Goal: Check status

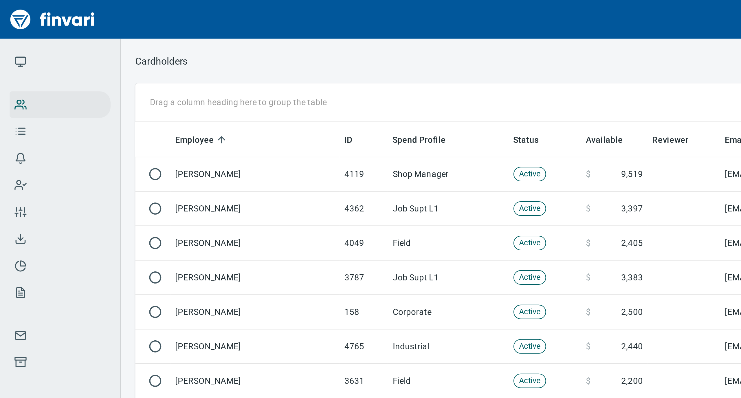
scroll to position [328, 658]
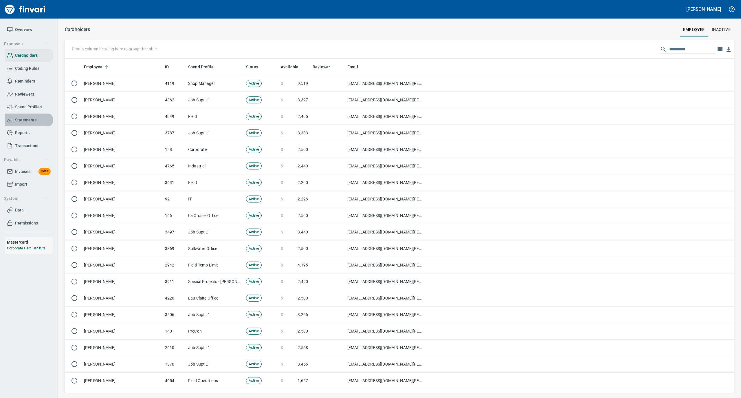
click at [29, 117] on span "Statements" at bounding box center [25, 119] width 21 height 7
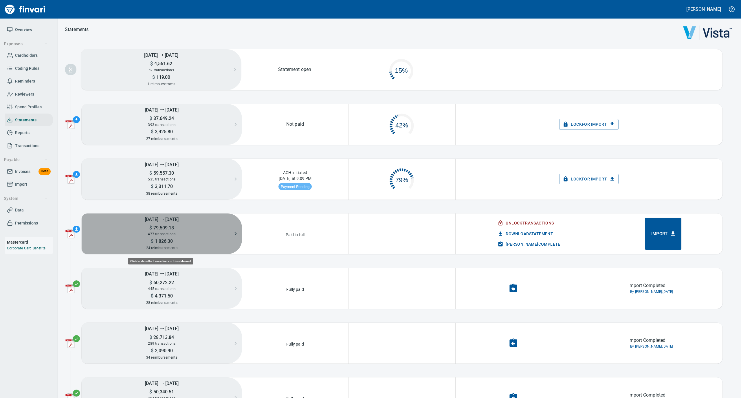
click at [167, 237] on div "477 transactions" at bounding box center [162, 234] width 160 height 6
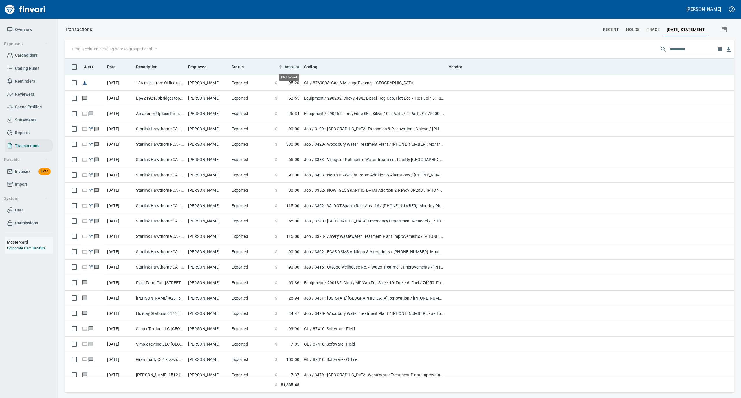
scroll to position [328, 658]
click at [282, 64] on icon at bounding box center [280, 66] width 5 height 5
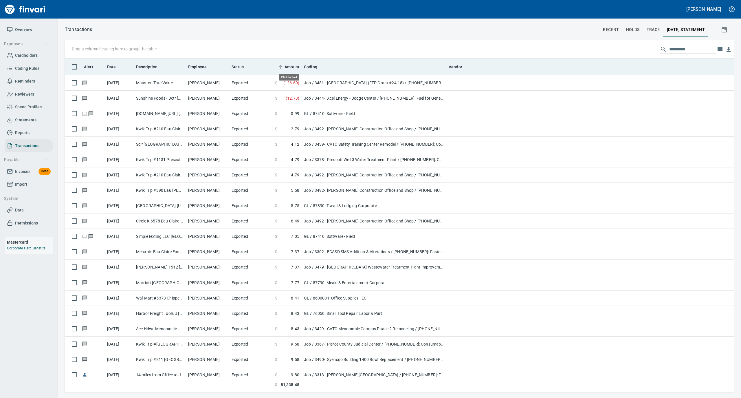
click at [282, 64] on icon at bounding box center [280, 66] width 5 height 5
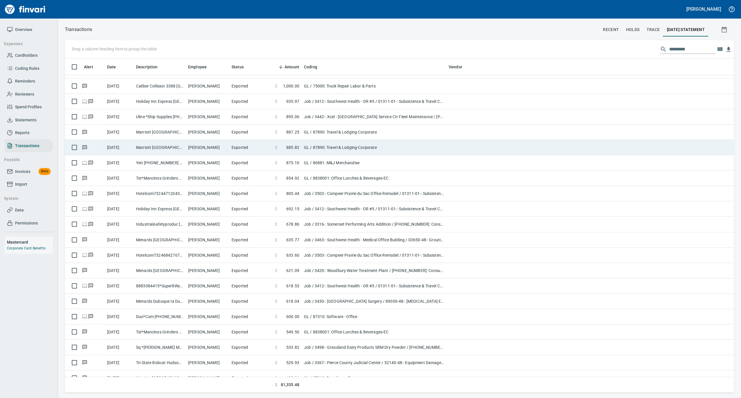
scroll to position [154, 0]
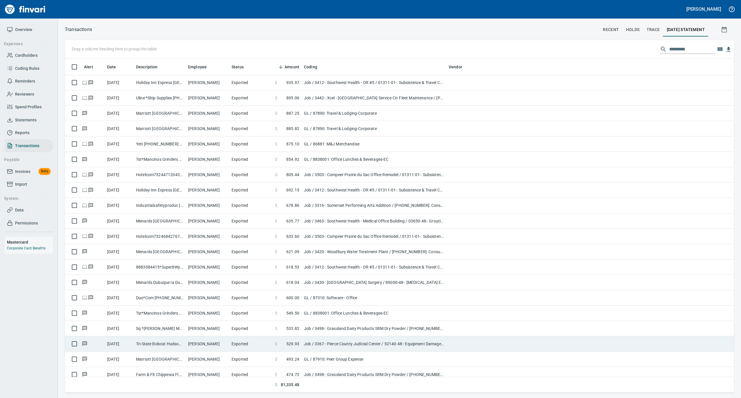
click at [198, 348] on td "[PERSON_NAME]" at bounding box center [207, 343] width 43 height 15
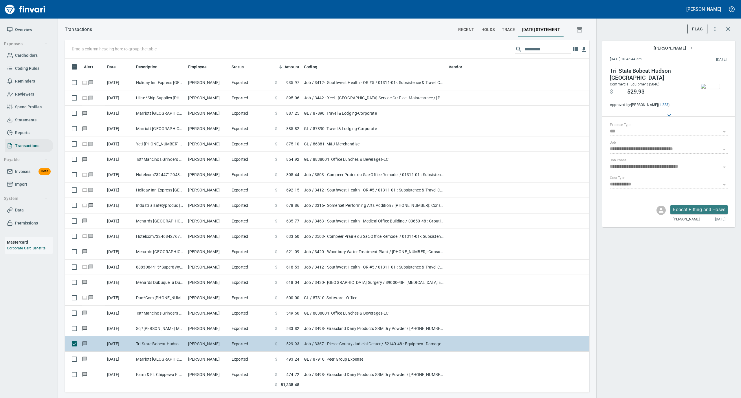
scroll to position [328, 513]
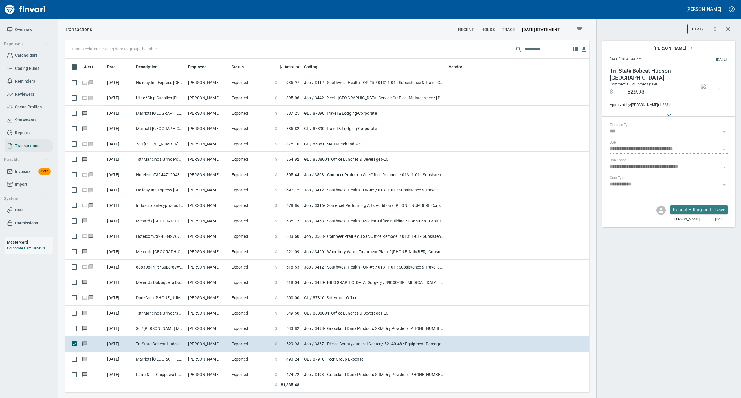
click at [709, 84] on img "button" at bounding box center [710, 86] width 19 height 5
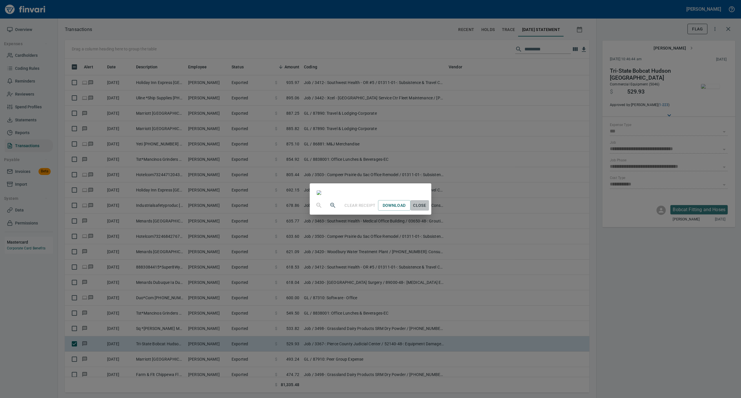
click at [427, 209] on span "Close" at bounding box center [420, 205] width 14 height 7
